Goal: Complete application form

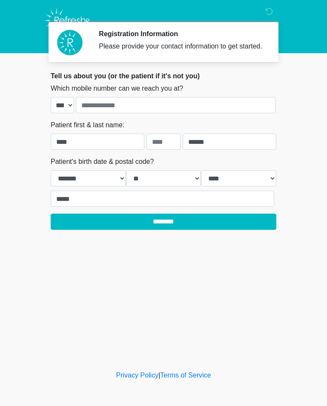
select select "*"
select select "**"
select select "****"
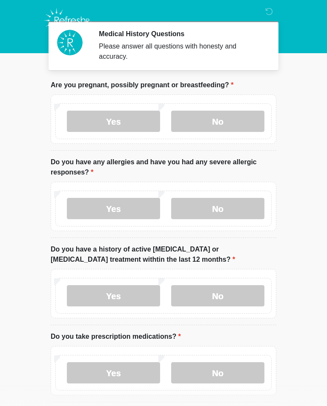
click at [211, 119] on label "No" at bounding box center [217, 121] width 93 height 21
click at [211, 202] on label "No" at bounding box center [217, 208] width 93 height 21
click at [210, 292] on label "No" at bounding box center [217, 295] width 93 height 21
click at [206, 371] on label "No" at bounding box center [217, 372] width 93 height 21
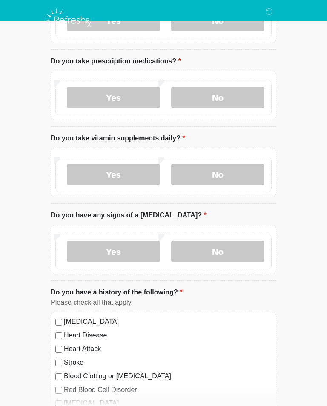
scroll to position [276, 0]
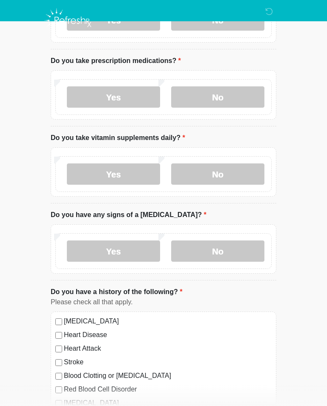
click at [121, 172] on label "Yes" at bounding box center [113, 173] width 93 height 21
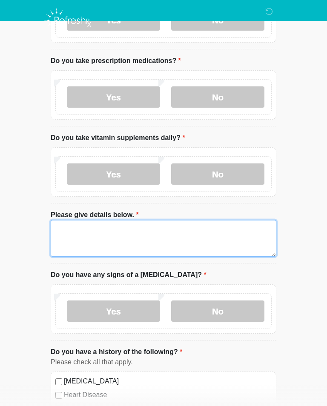
click at [69, 241] on textarea "Please give details below." at bounding box center [164, 238] width 226 height 37
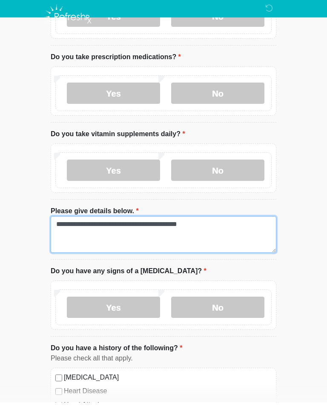
type textarea "**********"
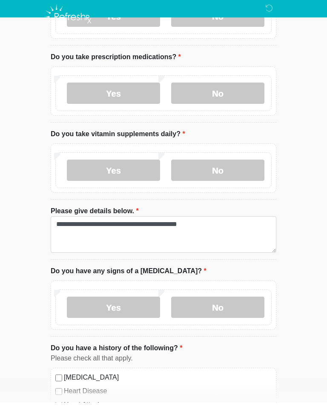
click at [206, 270] on li "Do you have any signs of a [MEDICAL_DATA]? Do you have any signs of a [MEDICAL_…" at bounding box center [164, 305] width 226 height 71
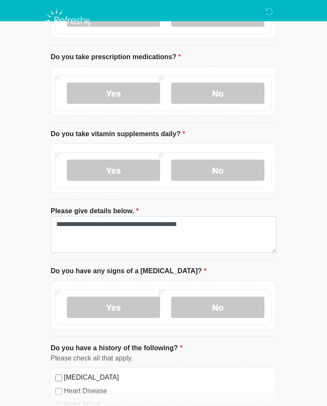
click at [214, 303] on label "No" at bounding box center [217, 307] width 93 height 21
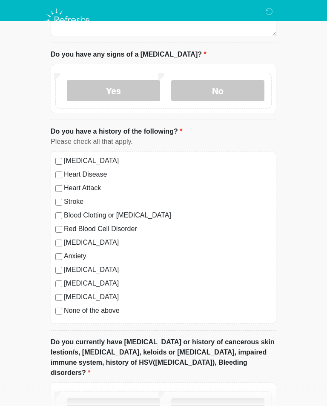
scroll to position [497, 0]
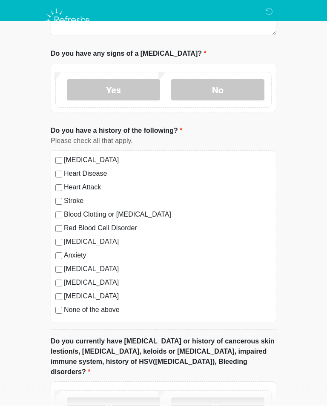
click at [229, 398] on label "No" at bounding box center [217, 408] width 93 height 21
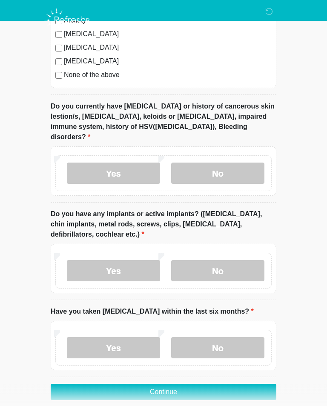
scroll to position [732, 0]
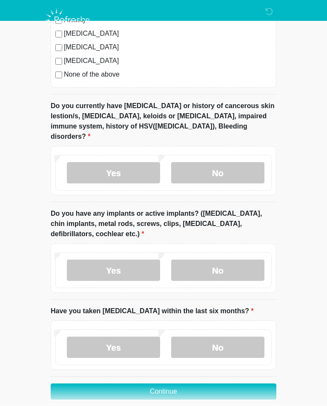
click at [213, 260] on label "No" at bounding box center [217, 270] width 93 height 21
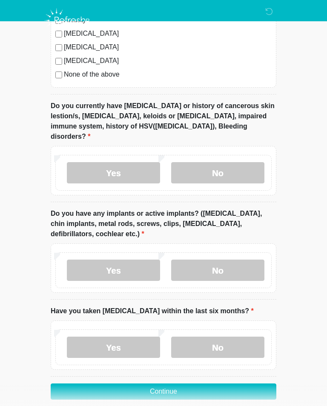
click at [210, 337] on label "No" at bounding box center [217, 347] width 93 height 21
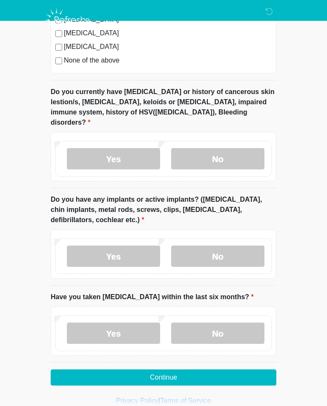
scroll to position [747, 0]
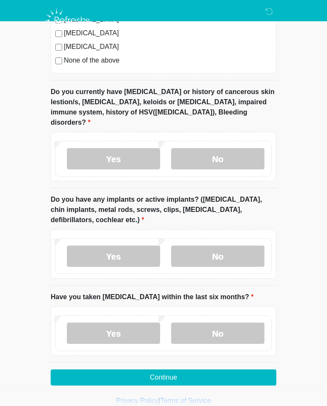
click at [153, 369] on button "Continue" at bounding box center [164, 377] width 226 height 16
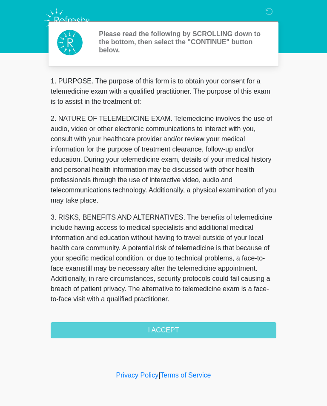
scroll to position [0, 0]
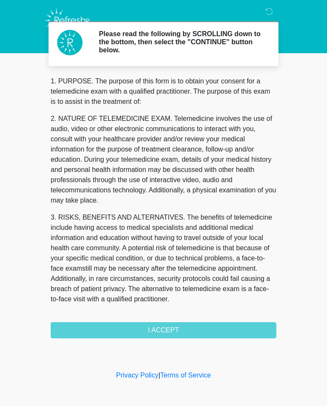
click at [206, 327] on div "1. PURPOSE. The purpose of this form is to obtain your consent for a telemedici…" at bounding box center [164, 207] width 226 height 262
click at [189, 330] on div "1. PURPOSE. The purpose of this form is to obtain your consent for a telemedici…" at bounding box center [164, 207] width 226 height 262
click at [178, 329] on div "1. PURPOSE. The purpose of this form is to obtain your consent for a telemedici…" at bounding box center [164, 207] width 226 height 262
click at [196, 331] on div "1. PURPOSE. The purpose of this form is to obtain your consent for a telemedici…" at bounding box center [164, 207] width 226 height 262
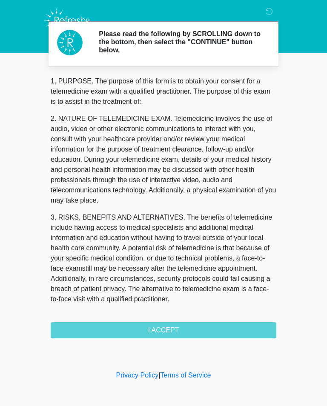
click at [167, 341] on div "Please read the following by SCROLLING down to the bottom, then select the "CON…" at bounding box center [163, 185] width 255 height 352
click at [172, 333] on div "1. PURPOSE. The purpose of this form is to obtain your consent for a telemedici…" at bounding box center [164, 207] width 226 height 262
click at [171, 333] on div "1. PURPOSE. The purpose of this form is to obtain your consent for a telemedici…" at bounding box center [164, 207] width 226 height 262
click at [174, 340] on div "Please read the following by SCROLLING down to the bottom, then select the "CON…" at bounding box center [163, 185] width 255 height 352
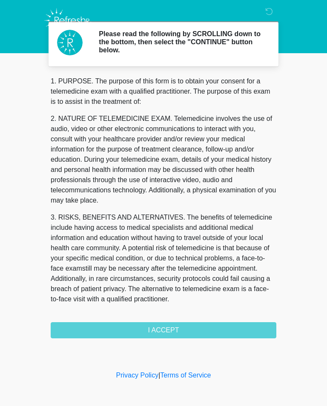
click at [171, 333] on div "1. PURPOSE. The purpose of this form is to obtain your consent for a telemedici…" at bounding box center [164, 207] width 226 height 262
click at [172, 332] on div "1. PURPOSE. The purpose of this form is to obtain your consent for a telemedici…" at bounding box center [164, 207] width 226 height 262
click at [173, 330] on div "1. PURPOSE. The purpose of this form is to obtain your consent for a telemedici…" at bounding box center [164, 207] width 226 height 262
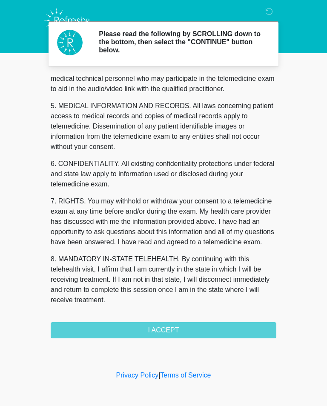
click at [142, 331] on button "I ACCEPT" at bounding box center [164, 330] width 226 height 16
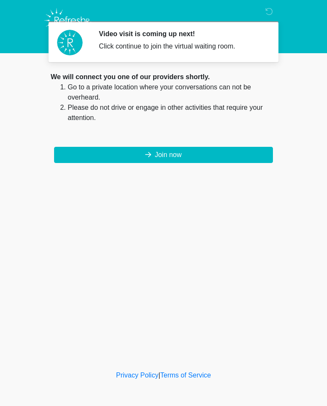
click at [123, 150] on button "Join now" at bounding box center [163, 155] width 219 height 16
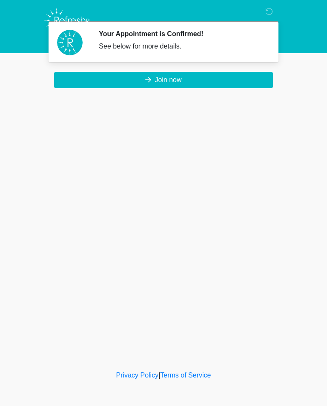
click at [266, 11] on icon at bounding box center [269, 12] width 8 height 8
